Goal: Complete application form

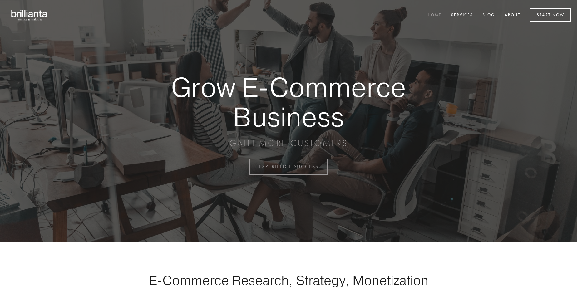
scroll to position [1637, 0]
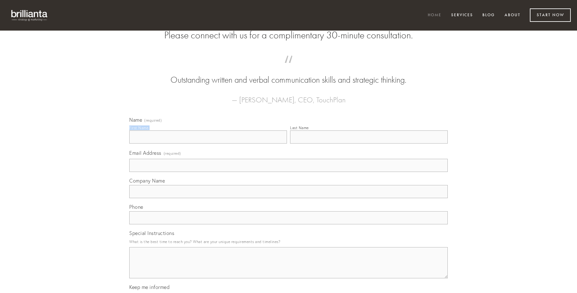
type input "[PERSON_NAME]"
click at [369, 144] on input "Last Name" at bounding box center [369, 137] width 158 height 13
type input "[PERSON_NAME]"
click at [289, 172] on input "Email Address (required)" at bounding box center [288, 165] width 319 height 13
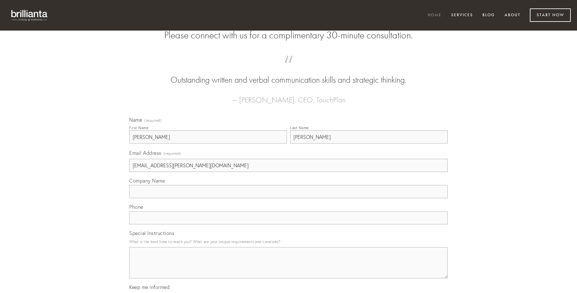
type input "[EMAIL_ADDRESS][PERSON_NAME][DOMAIN_NAME]"
click at [289, 198] on input "Company Name" at bounding box center [288, 191] width 319 height 13
type input "explicabo"
click at [289, 225] on input "text" at bounding box center [288, 217] width 319 height 13
click at [289, 269] on textarea "Special Instructions" at bounding box center [288, 262] width 319 height 31
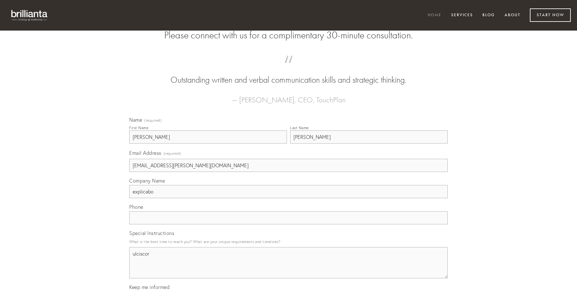
type textarea "ulciscor"
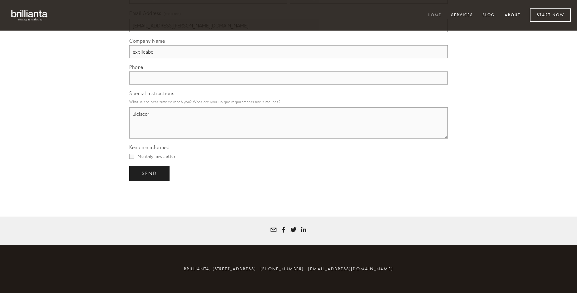
click at [150, 173] on span "send" at bounding box center [149, 174] width 15 height 6
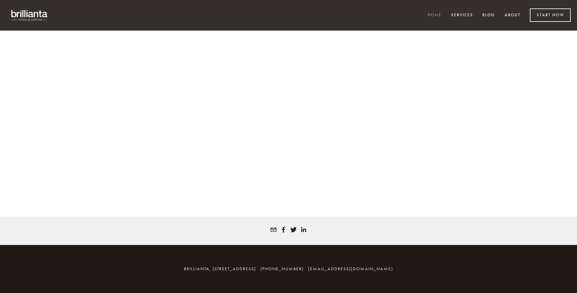
scroll to position [1629, 0]
